Goal: Transaction & Acquisition: Purchase product/service

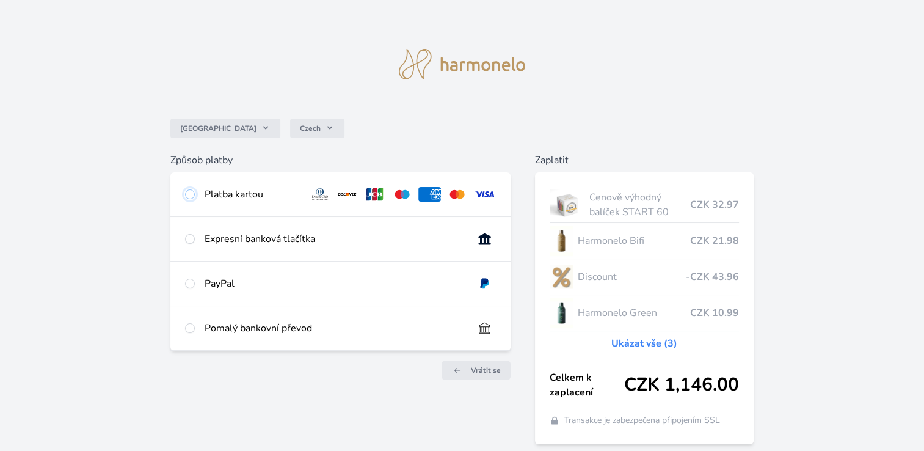
click at [189, 194] on input "radio" at bounding box center [190, 194] width 10 height 10
radio input "true"
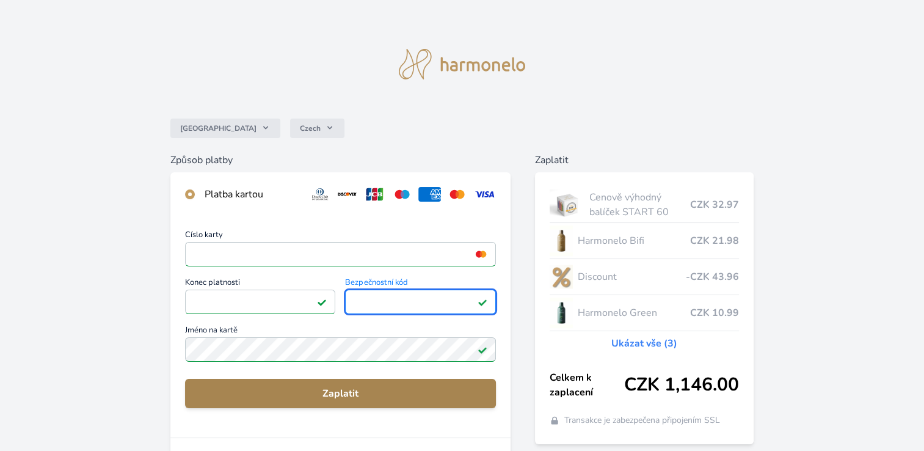
click at [351, 390] on span "Zaplatit" at bounding box center [340, 393] width 291 height 15
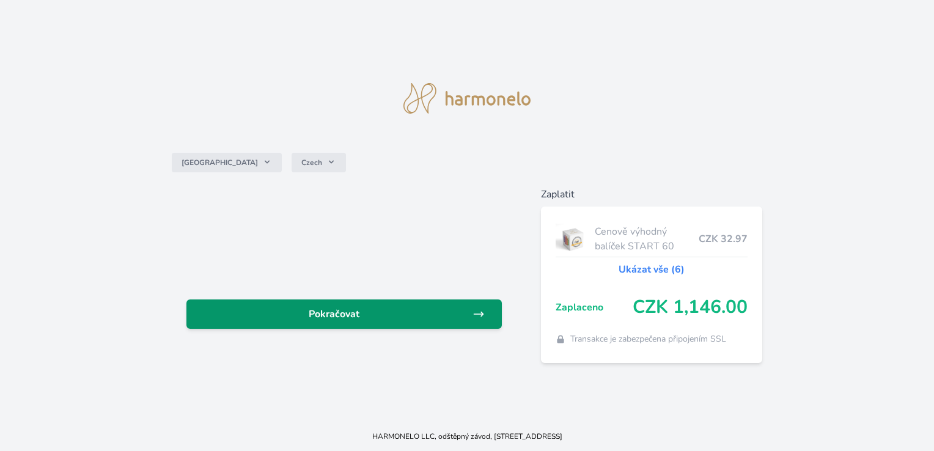
click at [335, 316] on span "Pokračovat" at bounding box center [334, 314] width 276 height 15
